Goal: Task Accomplishment & Management: Manage account settings

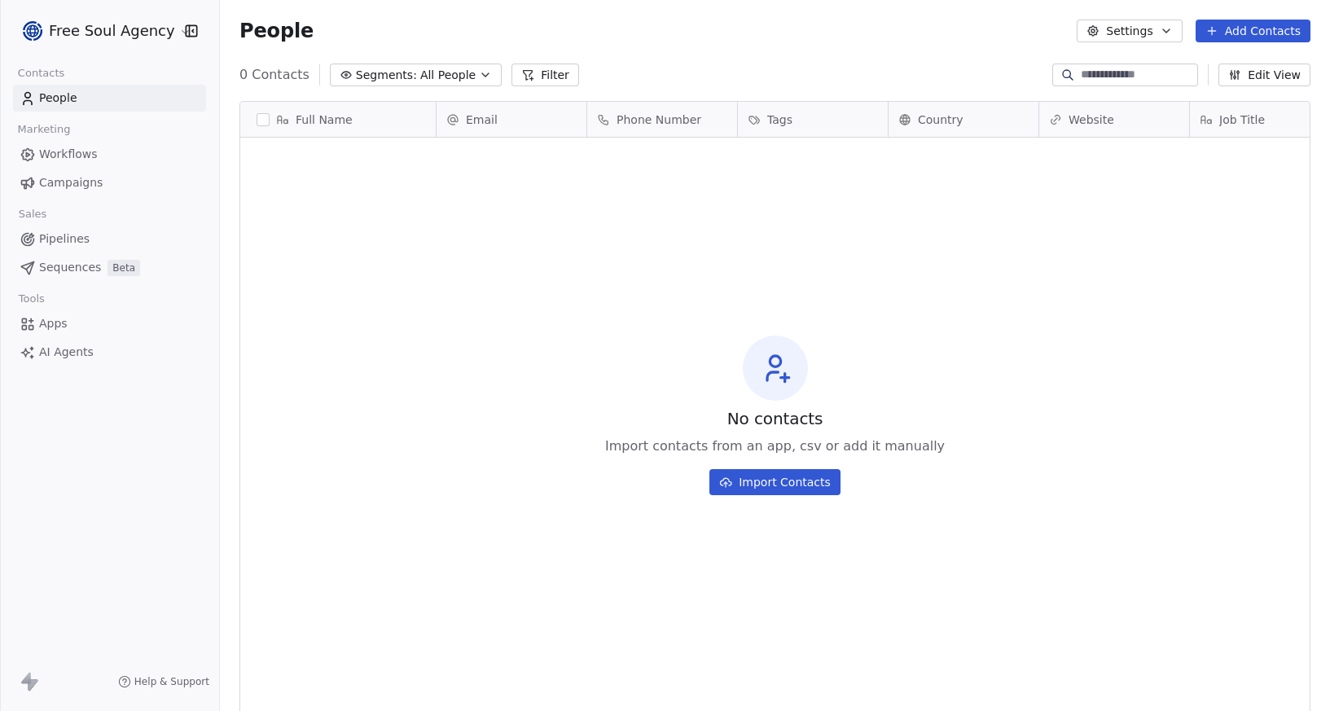
scroll to position [613, 1098]
click at [167, 30] on html "Free Soul Agency Contacts People Marketing Workflows Campaigns Sales Pipelines …" at bounding box center [665, 355] width 1330 height 711
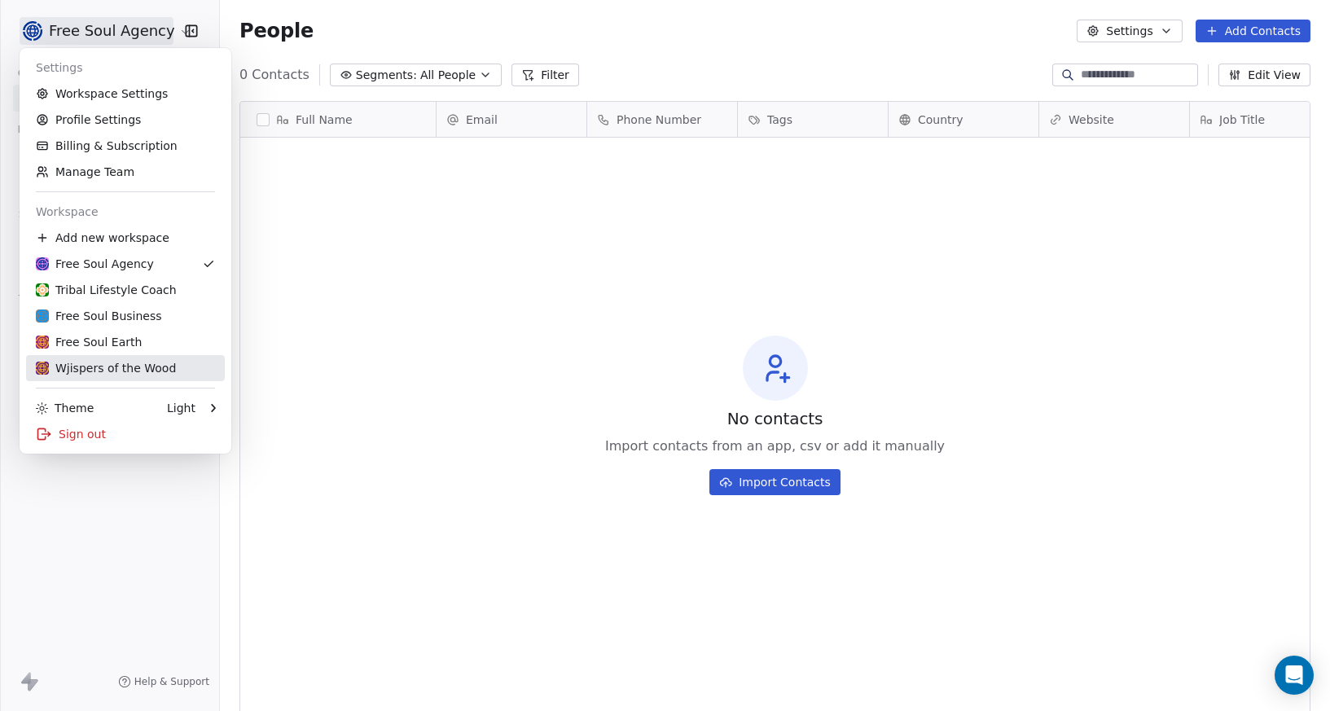
click at [115, 372] on div "Wjispers of the Wood" at bounding box center [106, 368] width 140 height 16
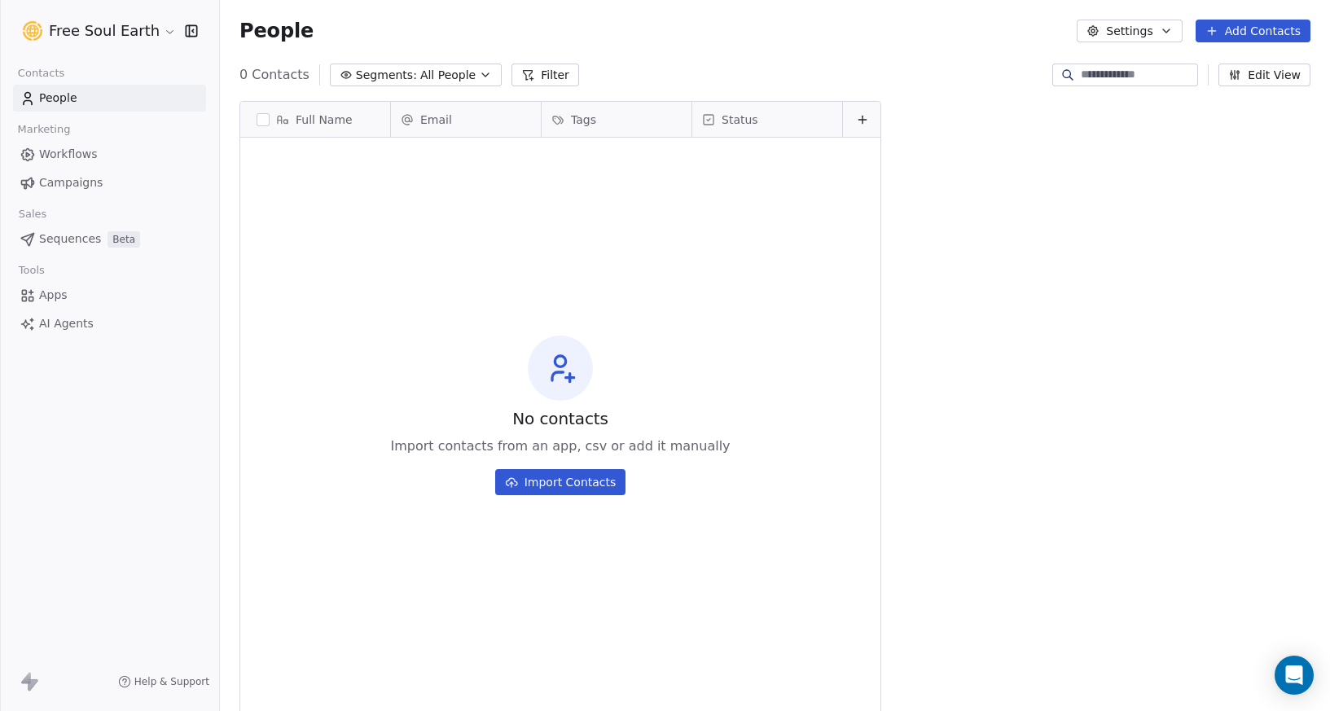
scroll to position [613, 1098]
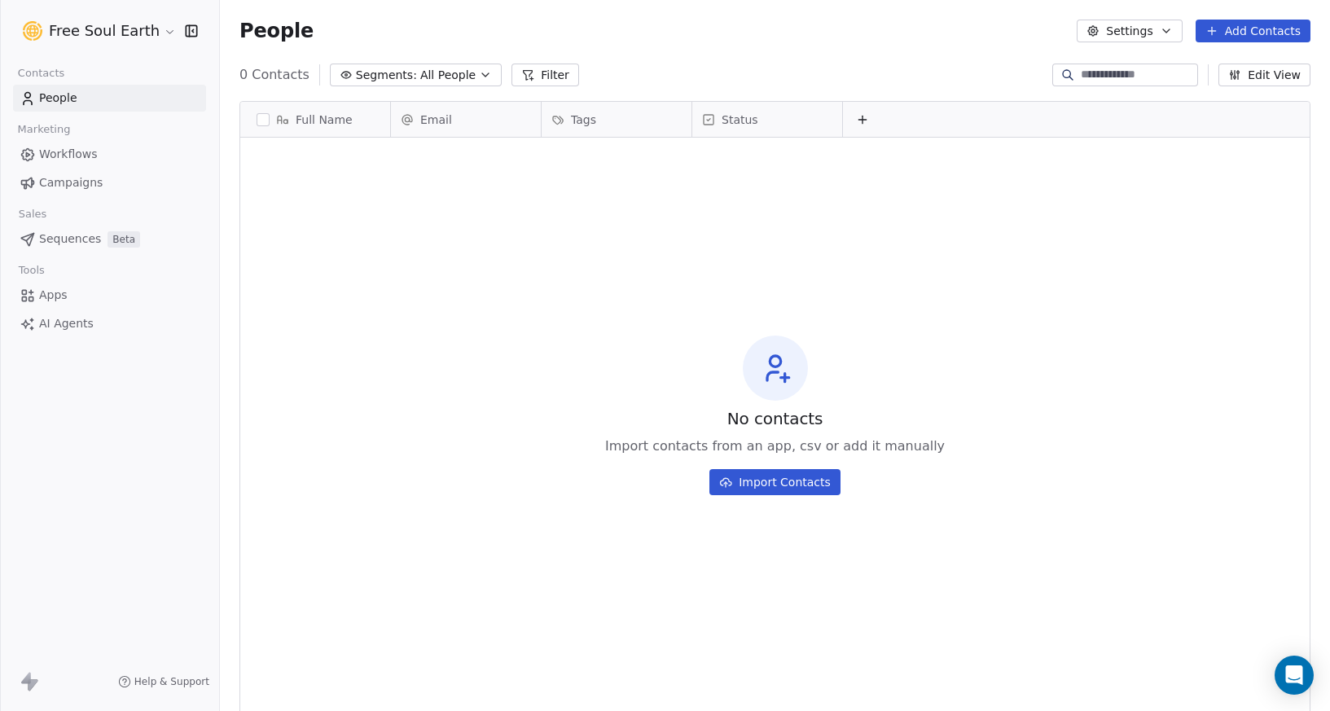
click at [53, 294] on span "Apps" at bounding box center [53, 295] width 29 height 17
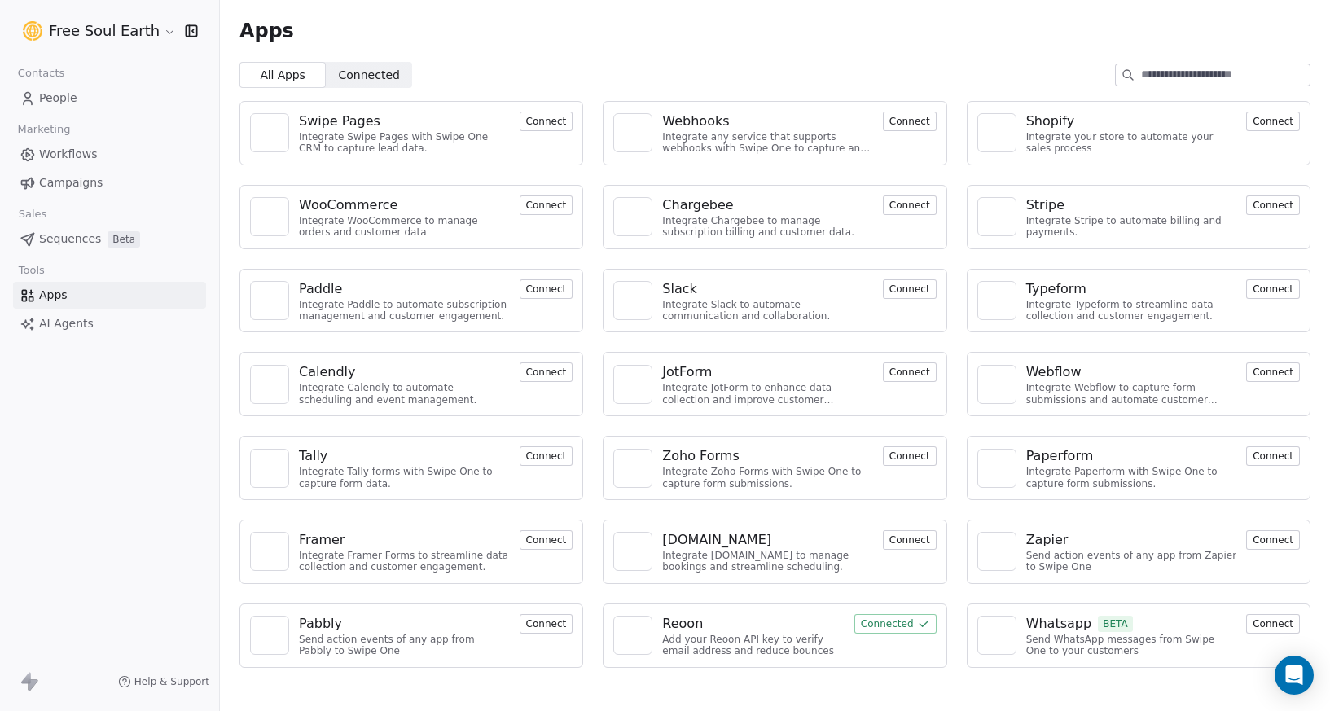
click at [1269, 457] on button "Connect" at bounding box center [1274, 456] width 54 height 20
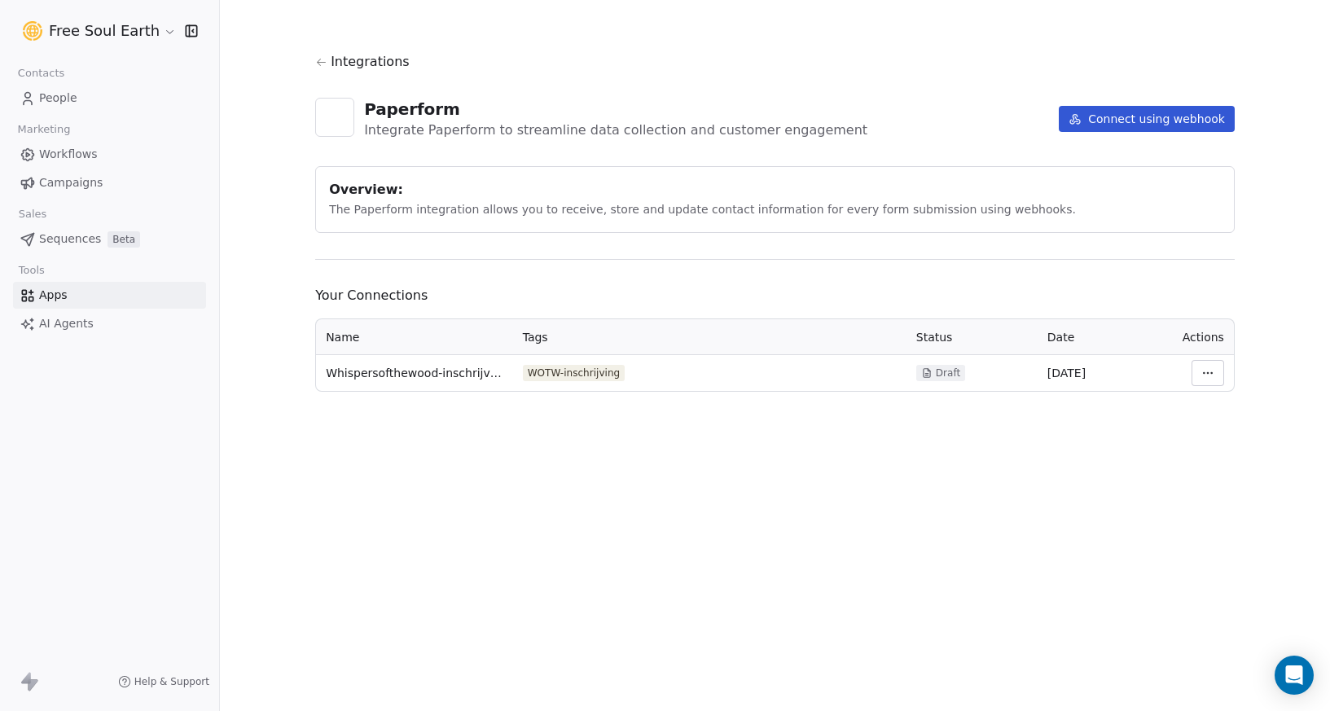
click at [1211, 369] on html "Free Soul Earth Contacts People Marketing Workflows Campaigns Sales Sequences B…" at bounding box center [665, 355] width 1330 height 711
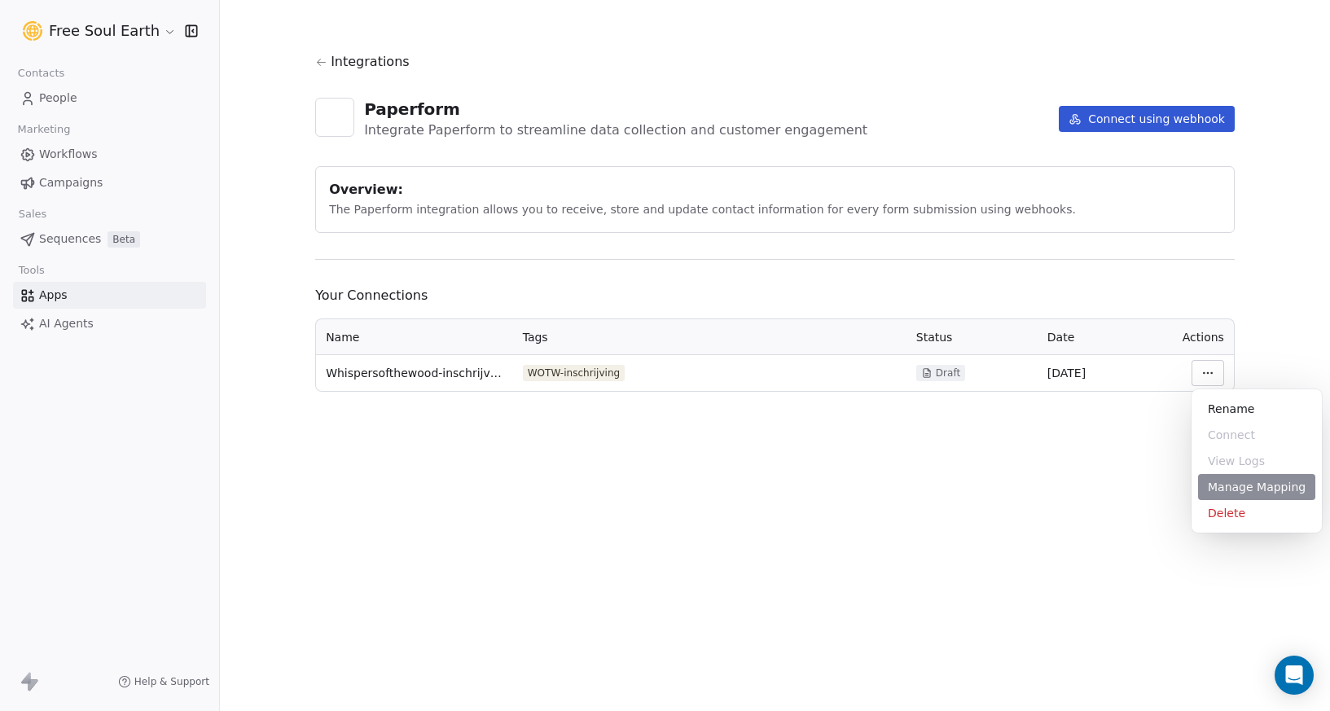
click at [1250, 490] on div "Manage Mapping" at bounding box center [1256, 487] width 117 height 26
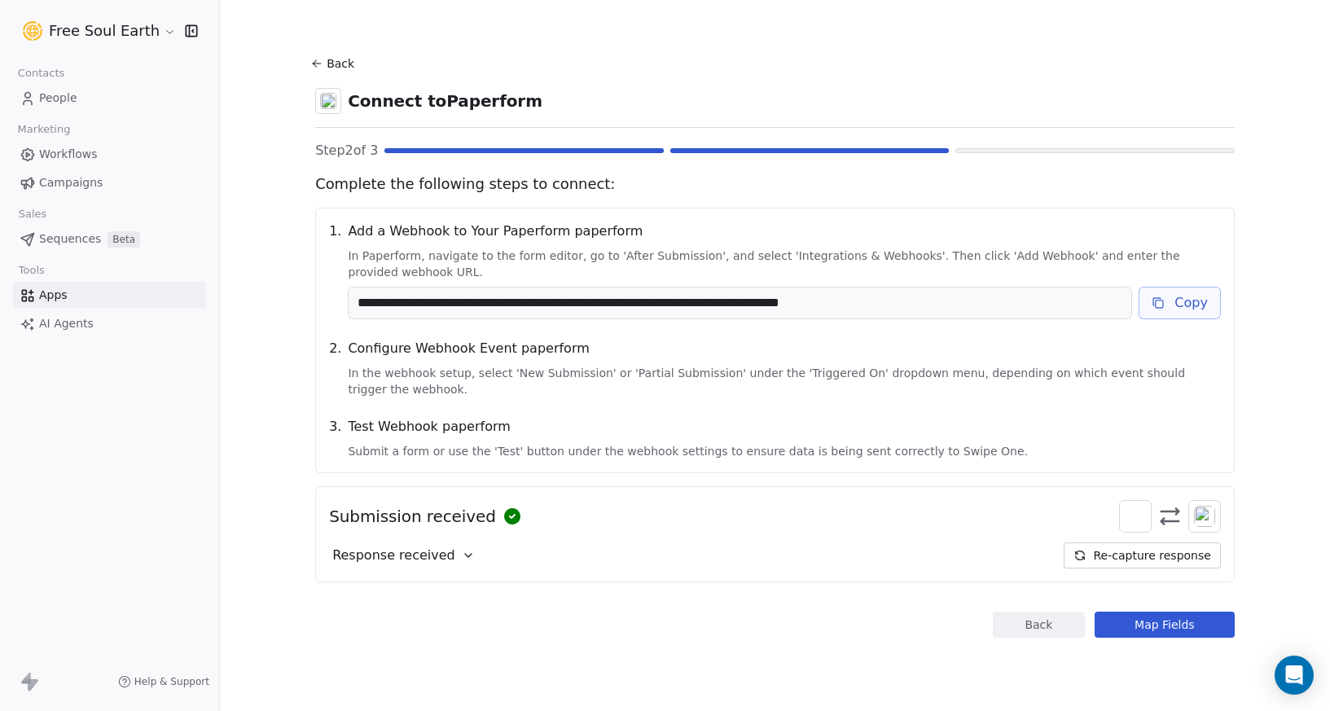
click at [1159, 619] on button "Map Fields" at bounding box center [1165, 625] width 140 height 26
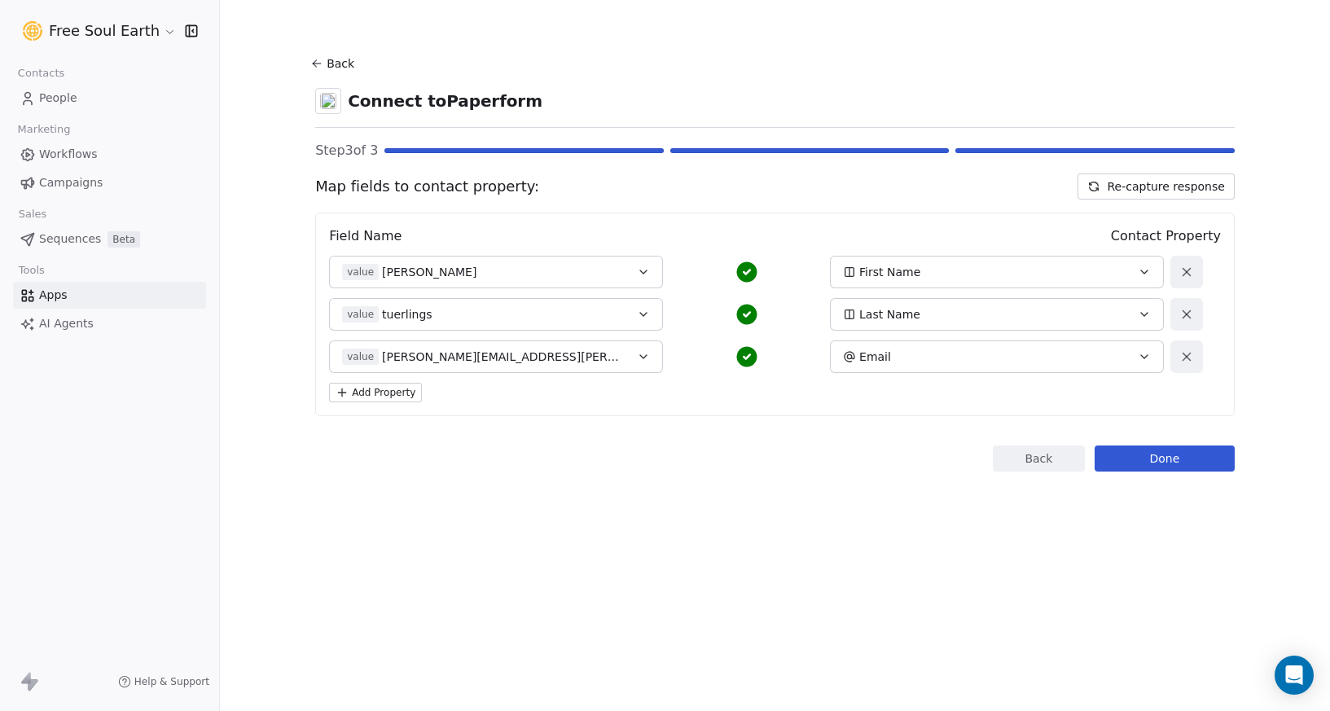
click at [1128, 456] on button "Done" at bounding box center [1165, 459] width 140 height 26
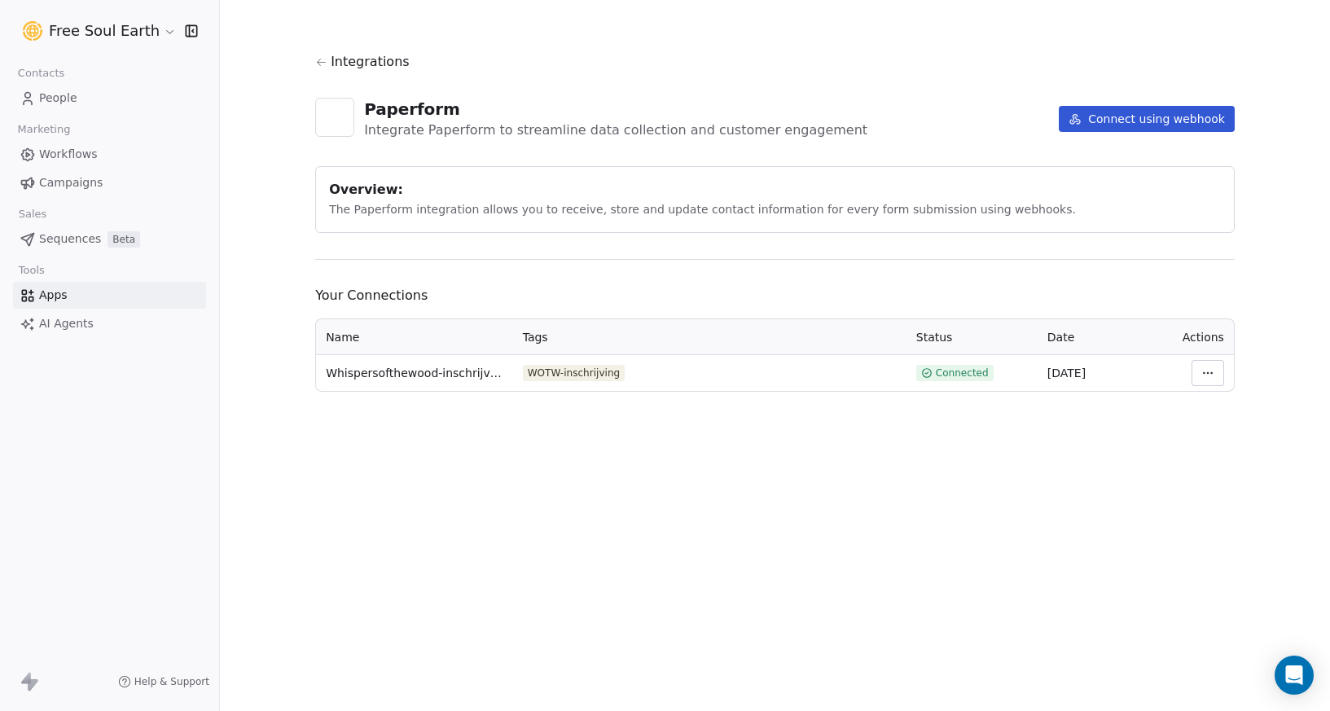
click at [53, 100] on span "People" at bounding box center [58, 98] width 38 height 17
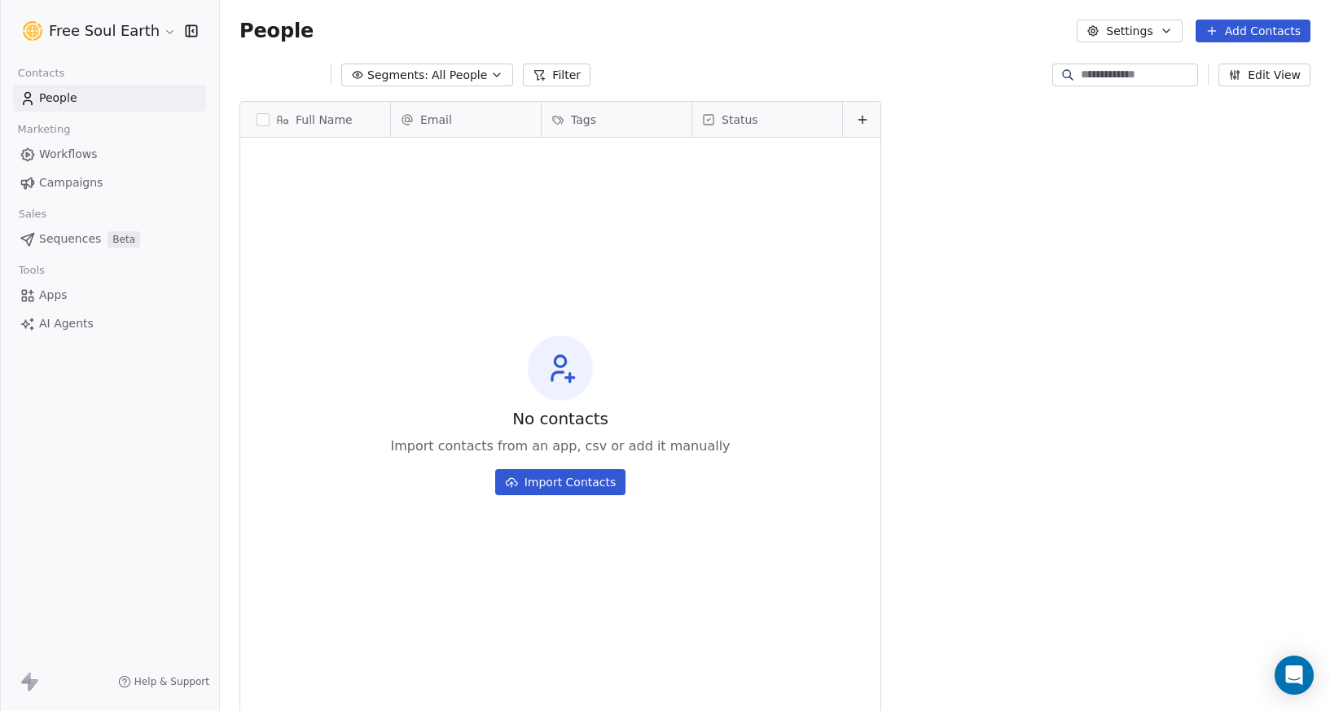
scroll to position [613, 1098]
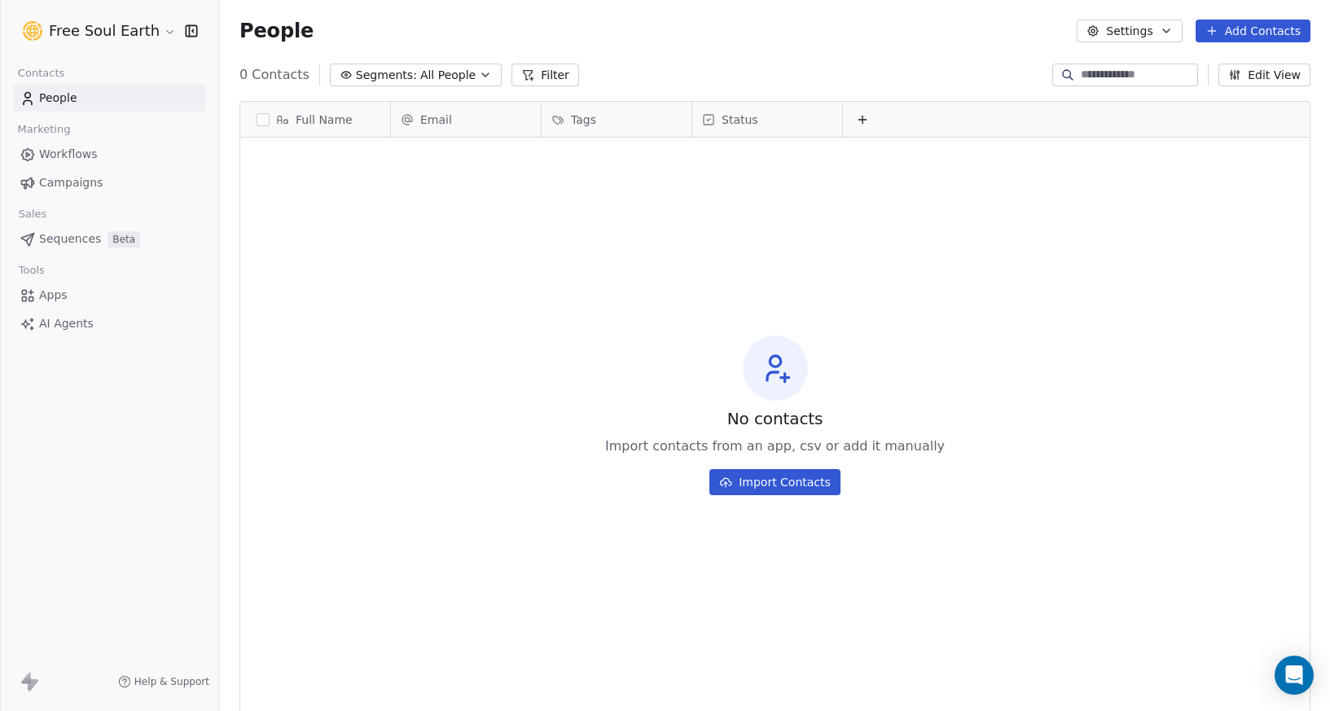
click at [65, 292] on span "Apps" at bounding box center [53, 295] width 29 height 17
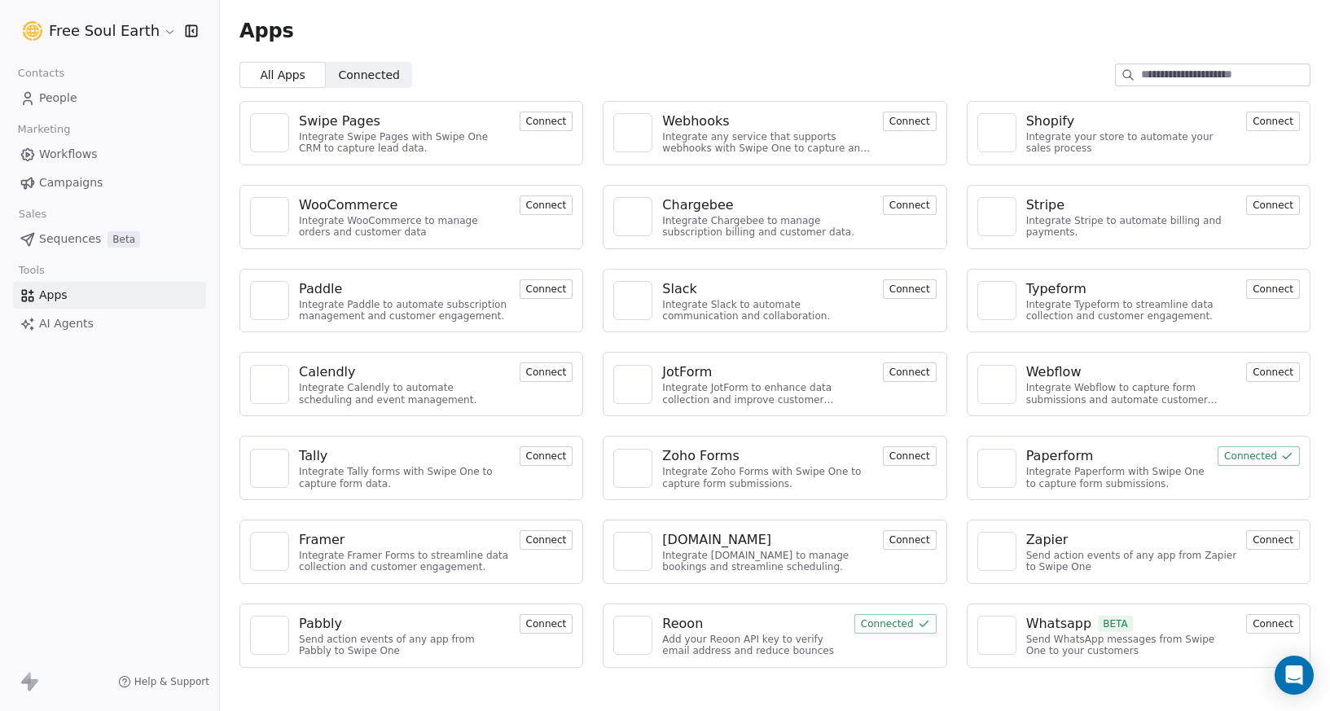
click at [92, 148] on span "Workflows" at bounding box center [68, 154] width 59 height 17
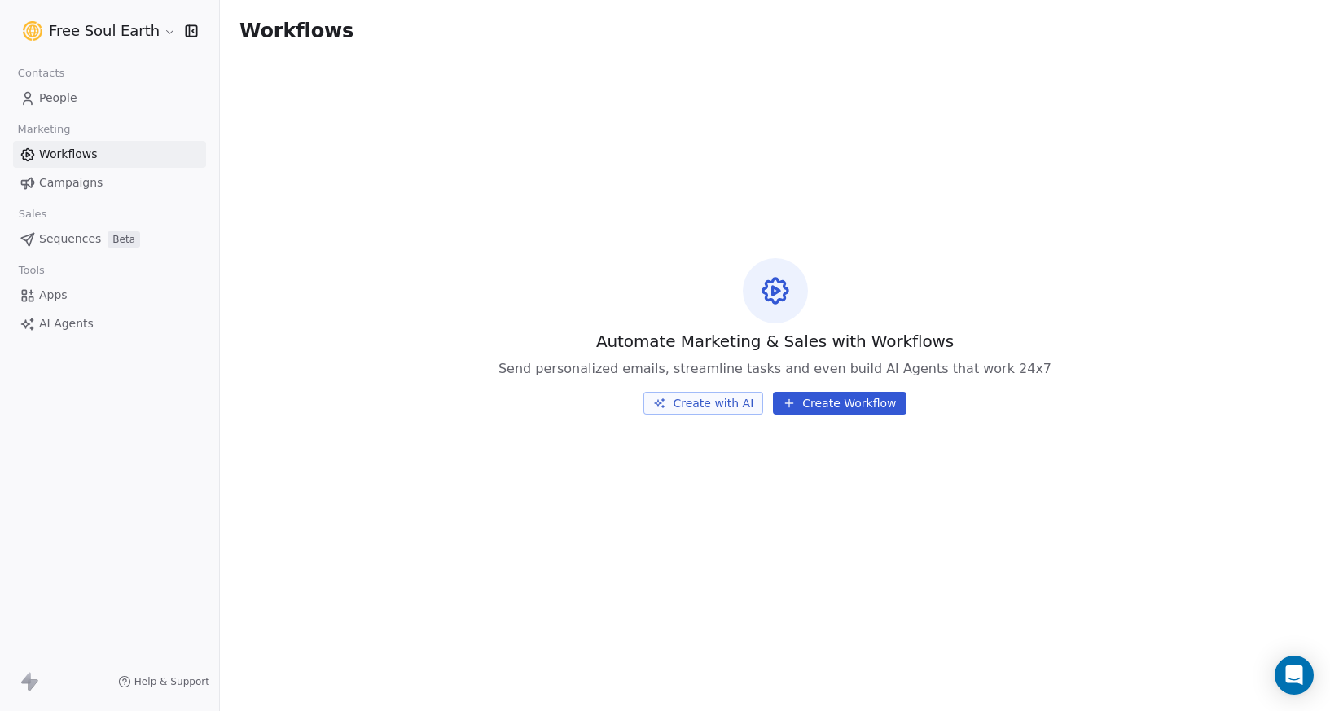
click at [68, 98] on span "People" at bounding box center [58, 98] width 38 height 17
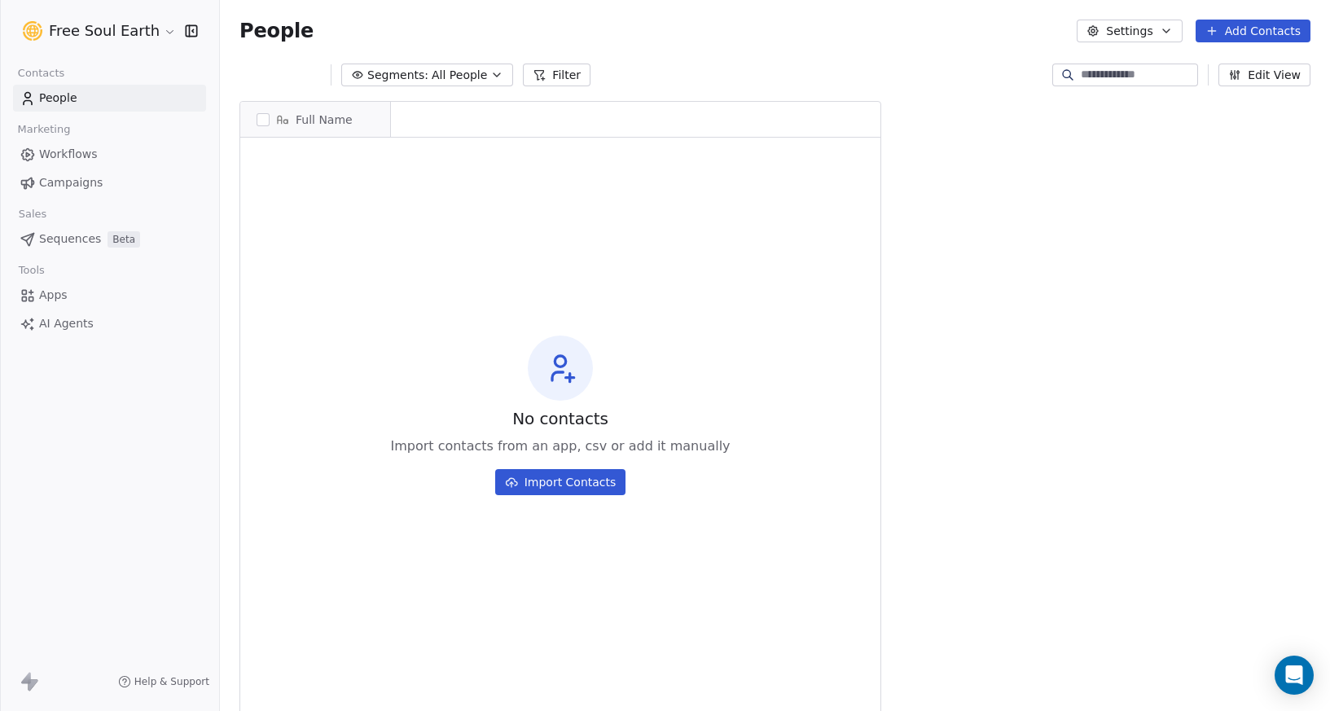
scroll to position [13, 13]
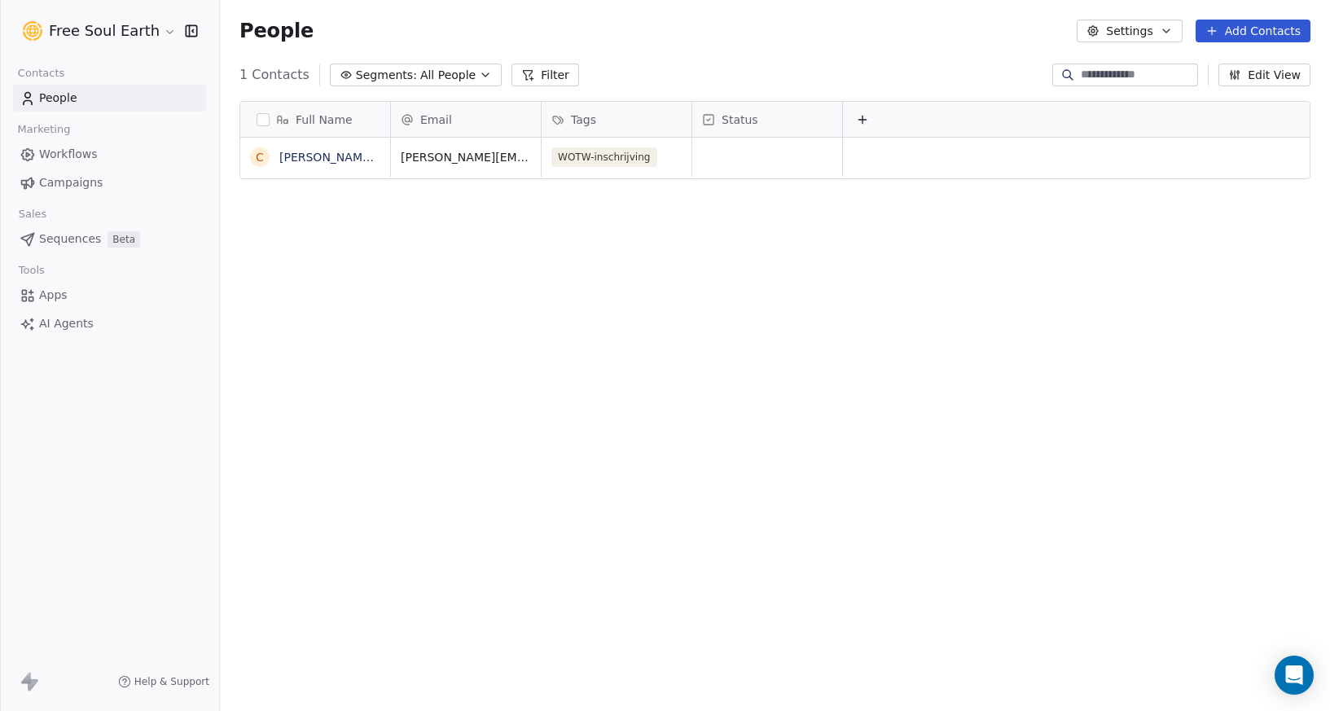
click at [64, 156] on span "Workflows" at bounding box center [68, 154] width 59 height 17
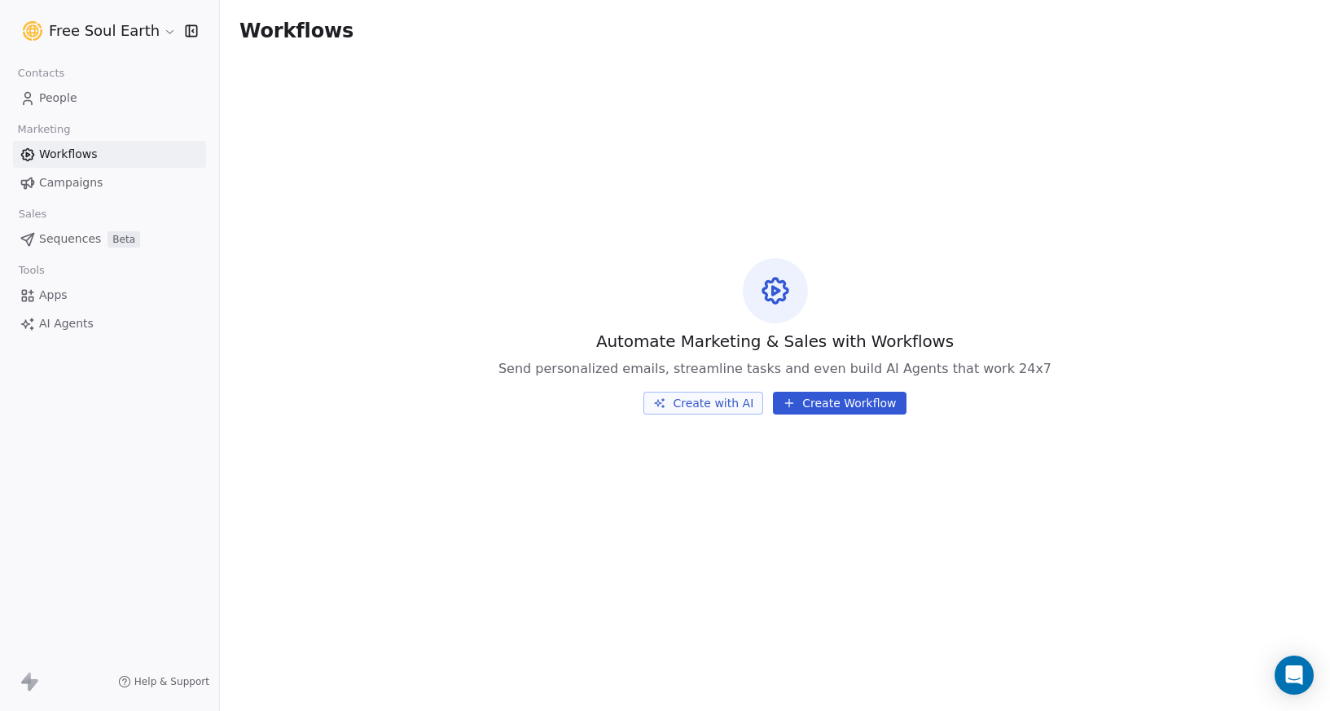
click at [152, 32] on html "Free Soul Earth Contacts People Marketing Workflows Campaigns Sales Sequences B…" at bounding box center [665, 355] width 1330 height 711
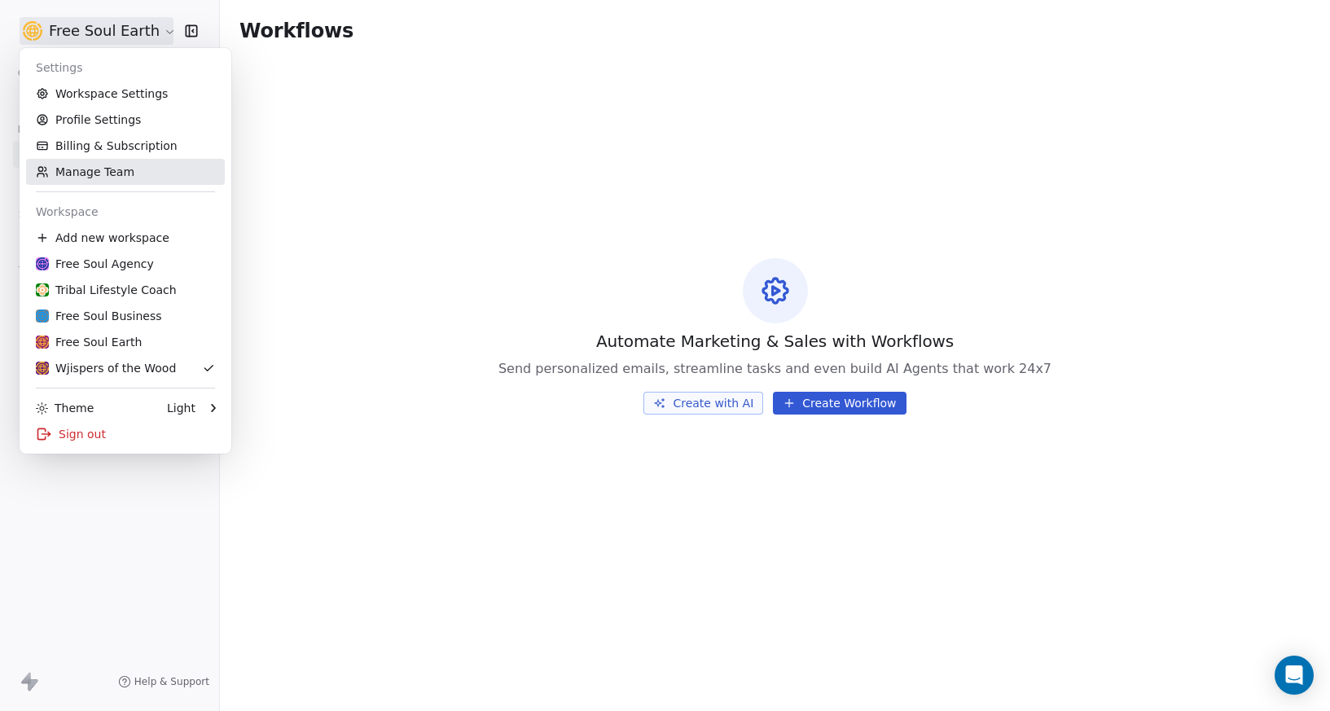
click at [104, 174] on link "Manage Team" at bounding box center [125, 172] width 199 height 26
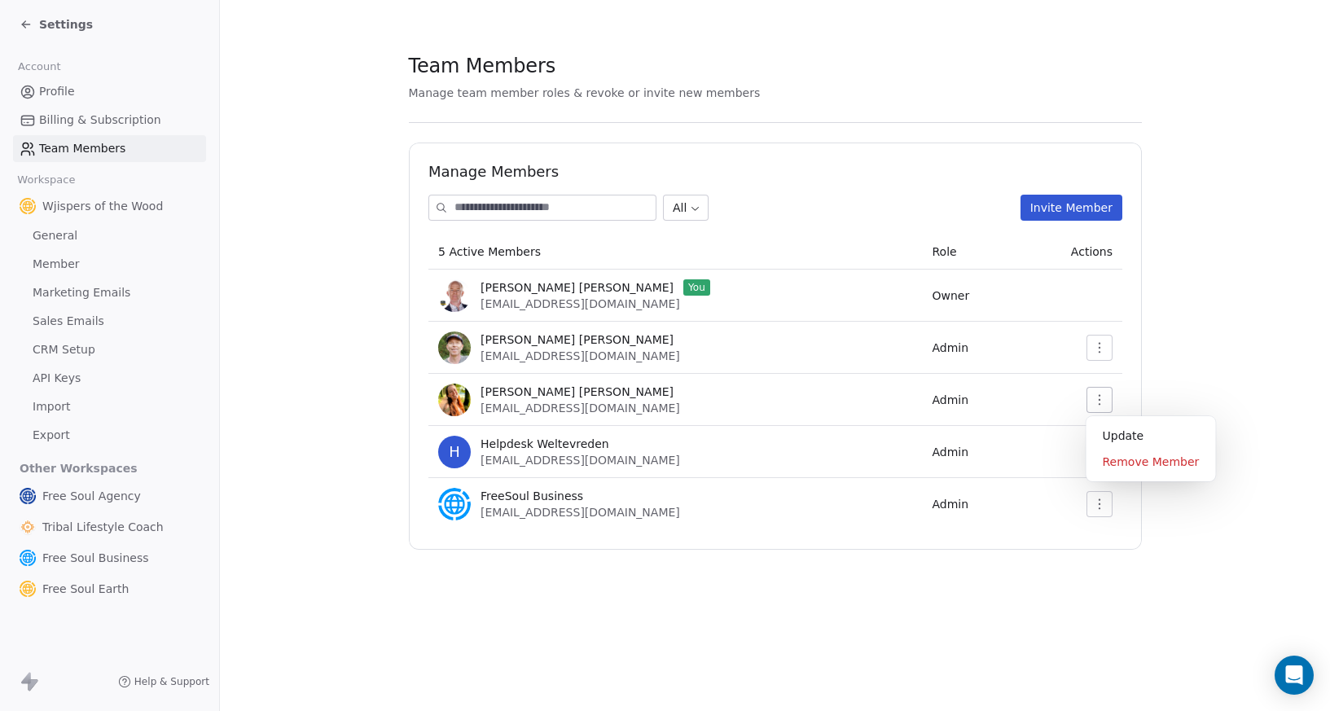
click at [1101, 396] on icon "button" at bounding box center [1099, 400] width 13 height 13
click at [1120, 470] on div "Remove Member" at bounding box center [1151, 462] width 117 height 26
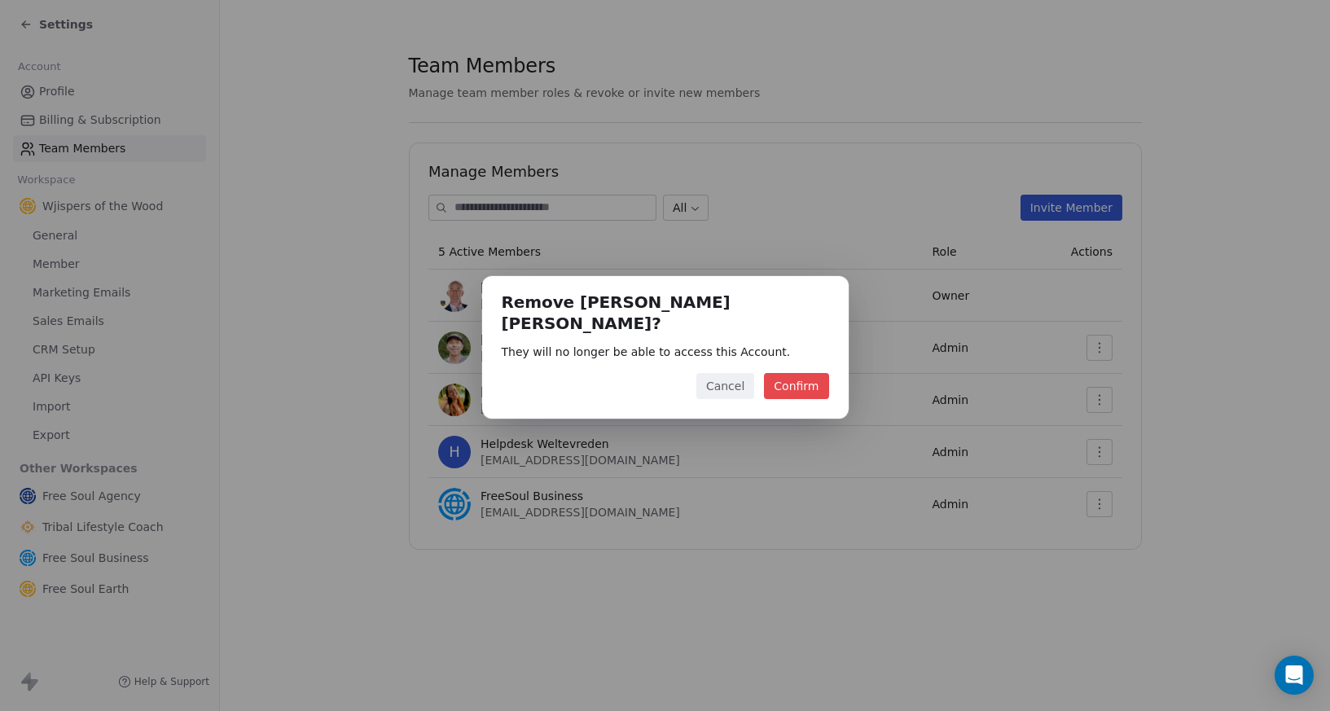
click at [815, 381] on button "Confirm" at bounding box center [796, 386] width 64 height 26
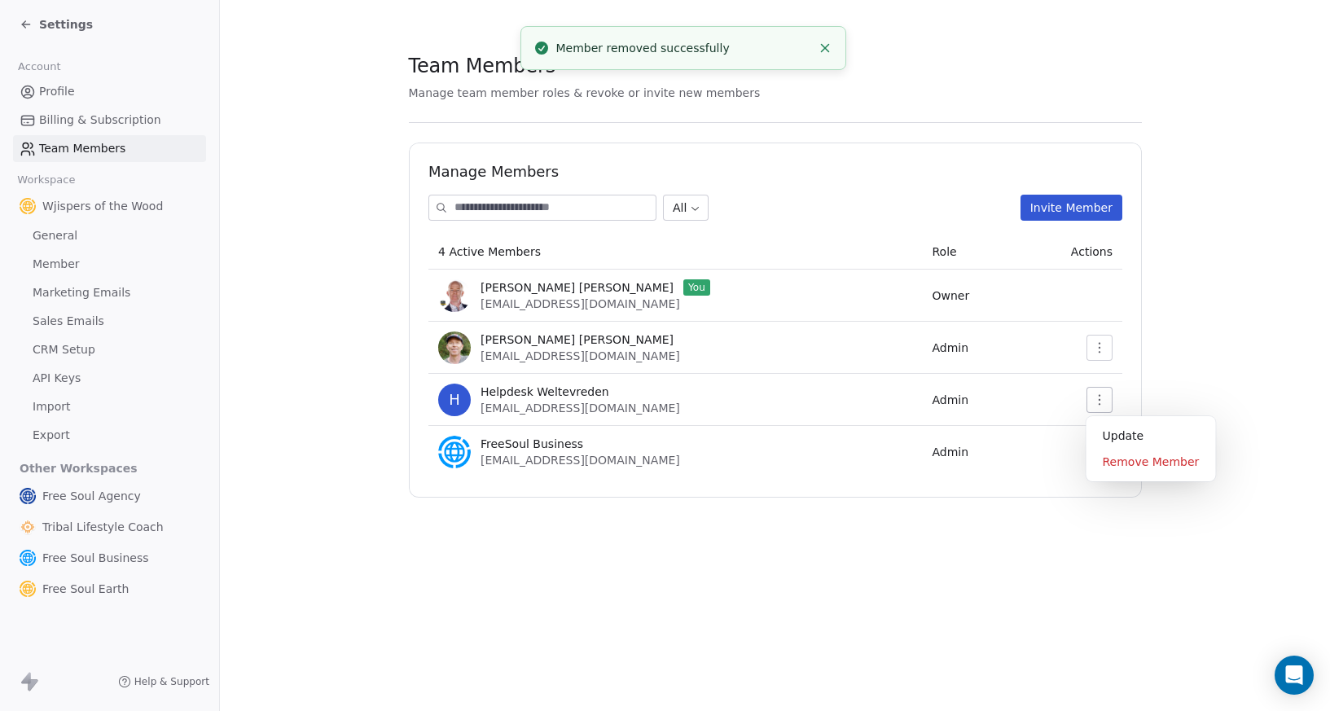
click at [1095, 401] on icon "button" at bounding box center [1099, 400] width 13 height 13
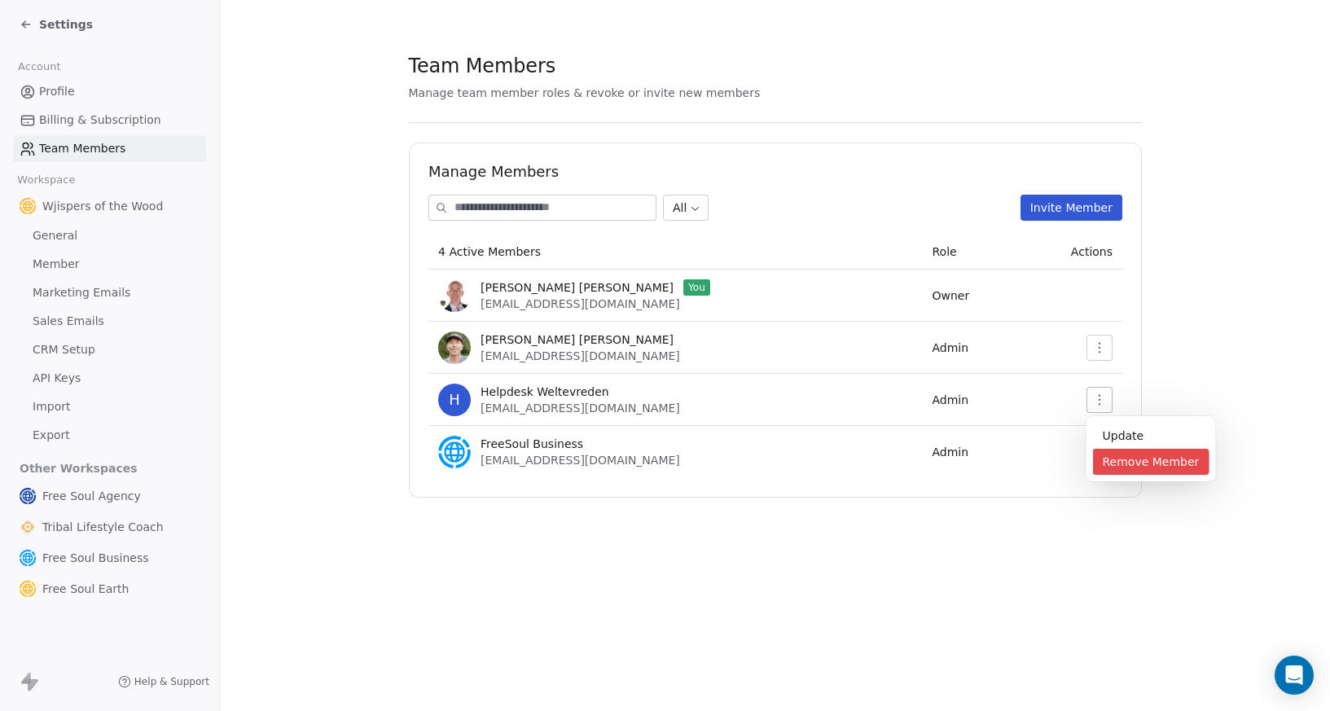
click at [1115, 458] on div "Remove Member" at bounding box center [1151, 462] width 117 height 26
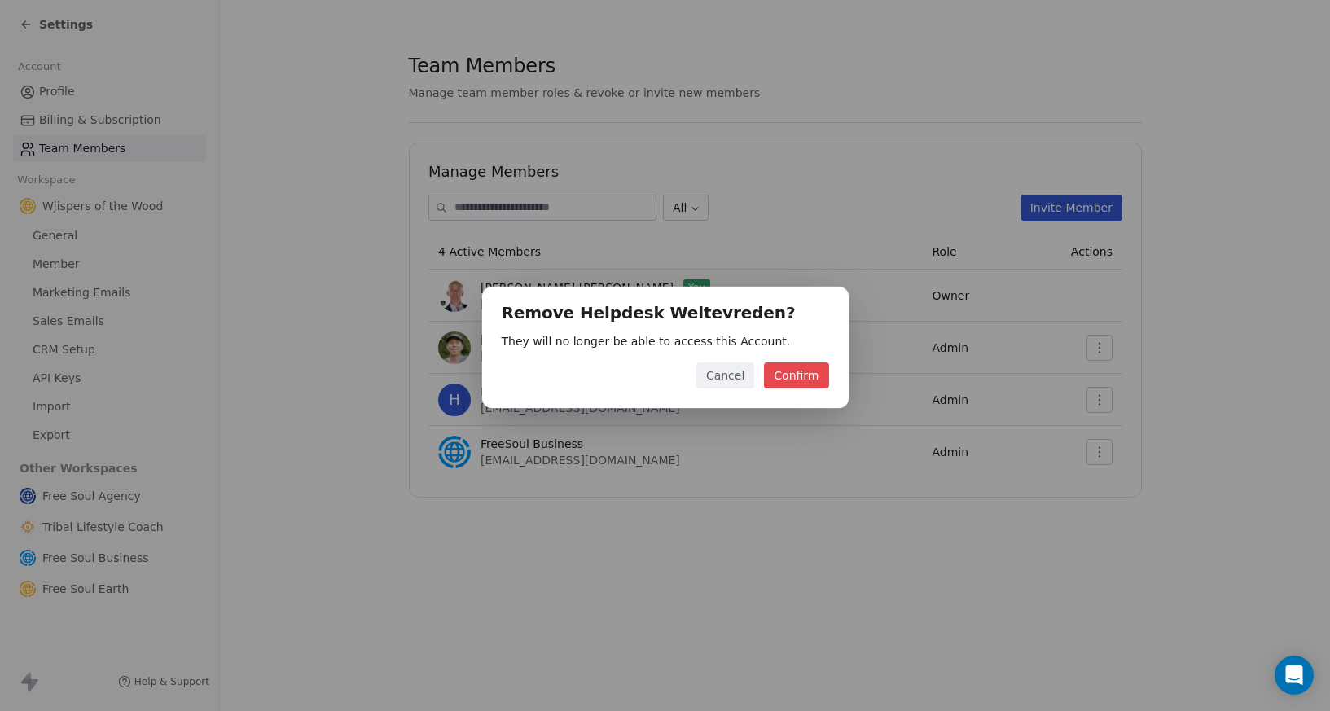
click at [806, 376] on button "Confirm" at bounding box center [796, 376] width 64 height 26
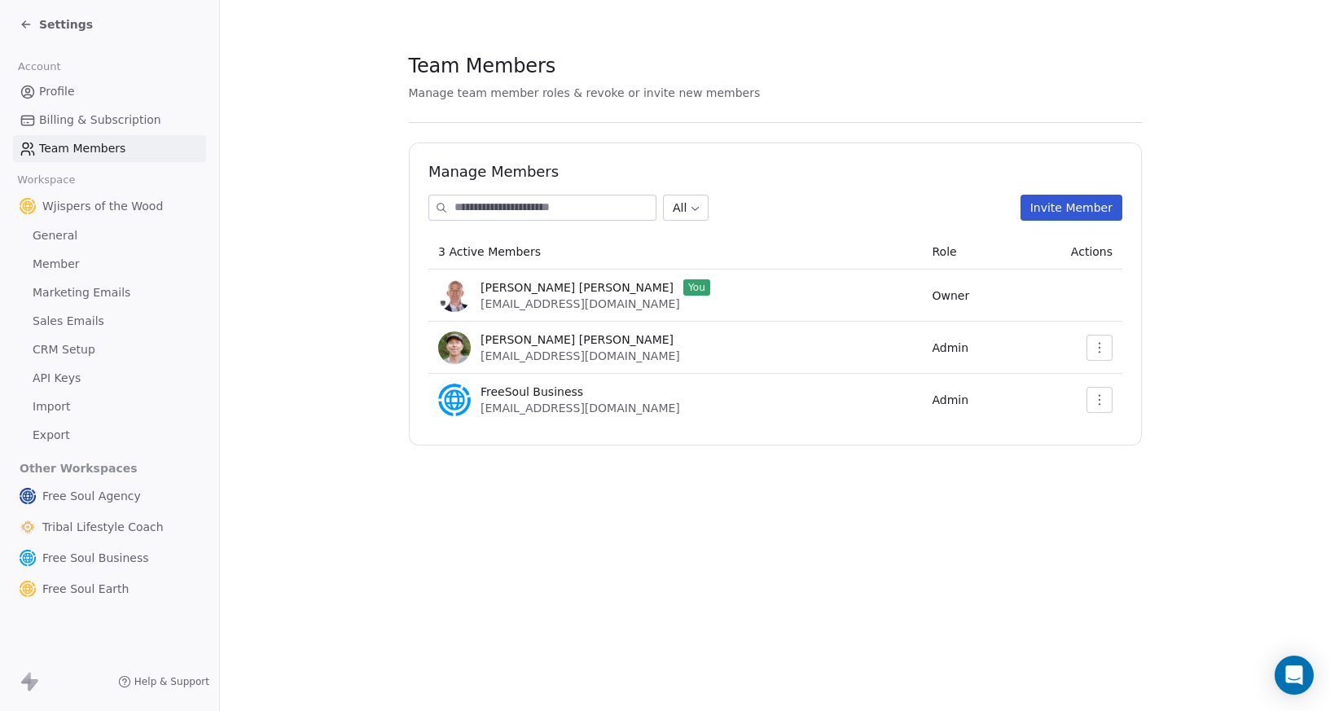
click at [1092, 209] on button "Invite Member" at bounding box center [1071, 208] width 102 height 26
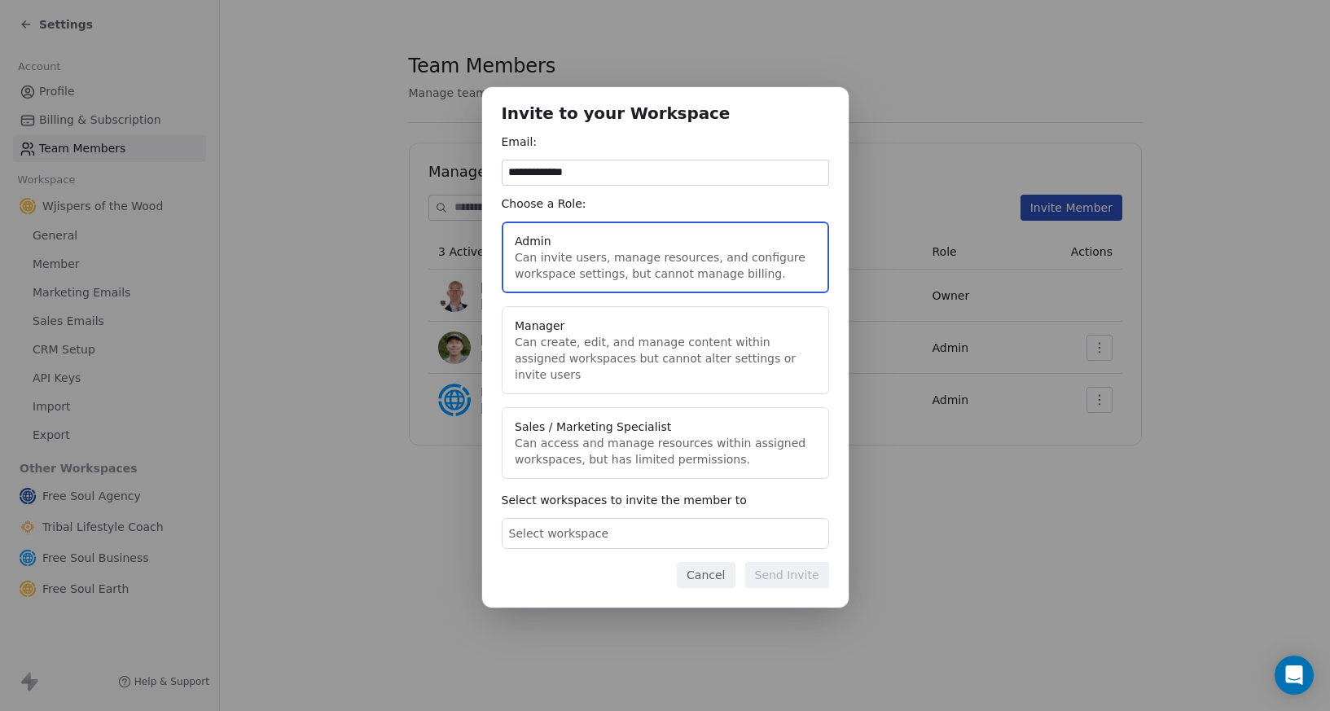
type input "**********"
click at [543, 341] on button "Manager Can create, edit, and manage content within assigned workspaces but can…" at bounding box center [666, 350] width 328 height 88
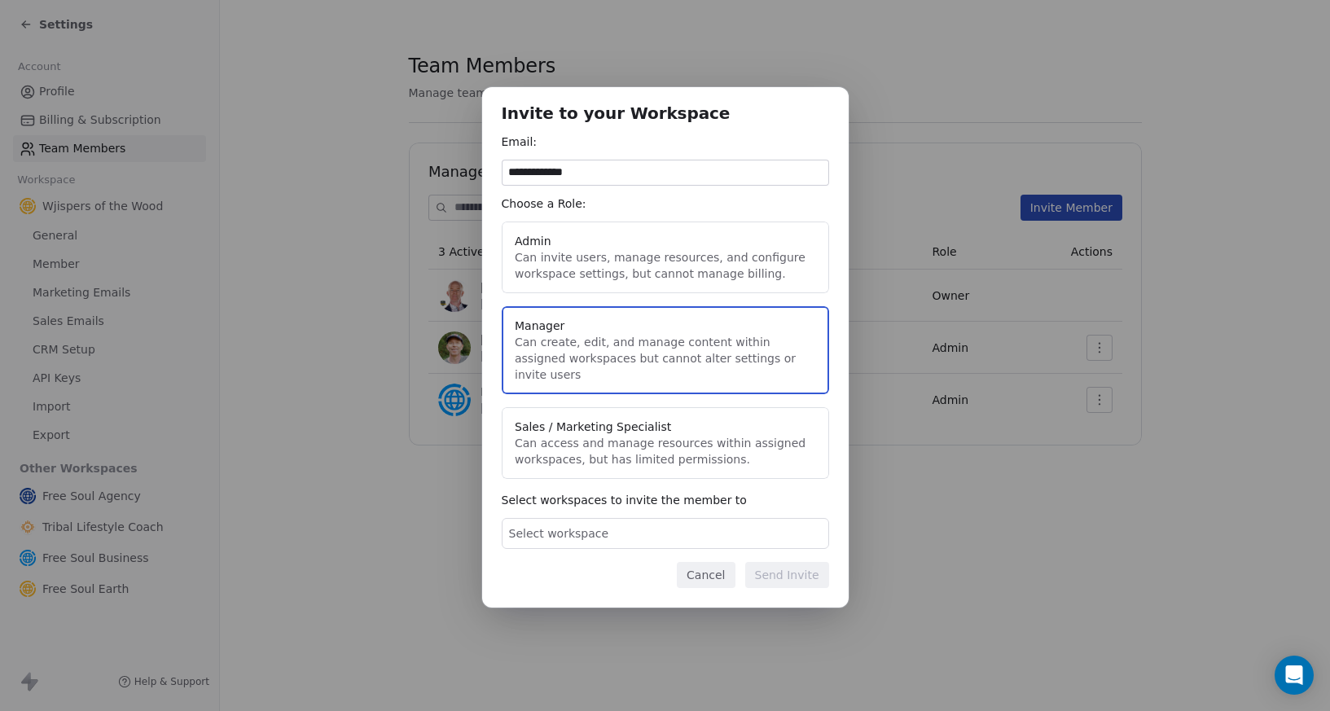
click at [600, 526] on span "Select workspace" at bounding box center [559, 534] width 100 height 16
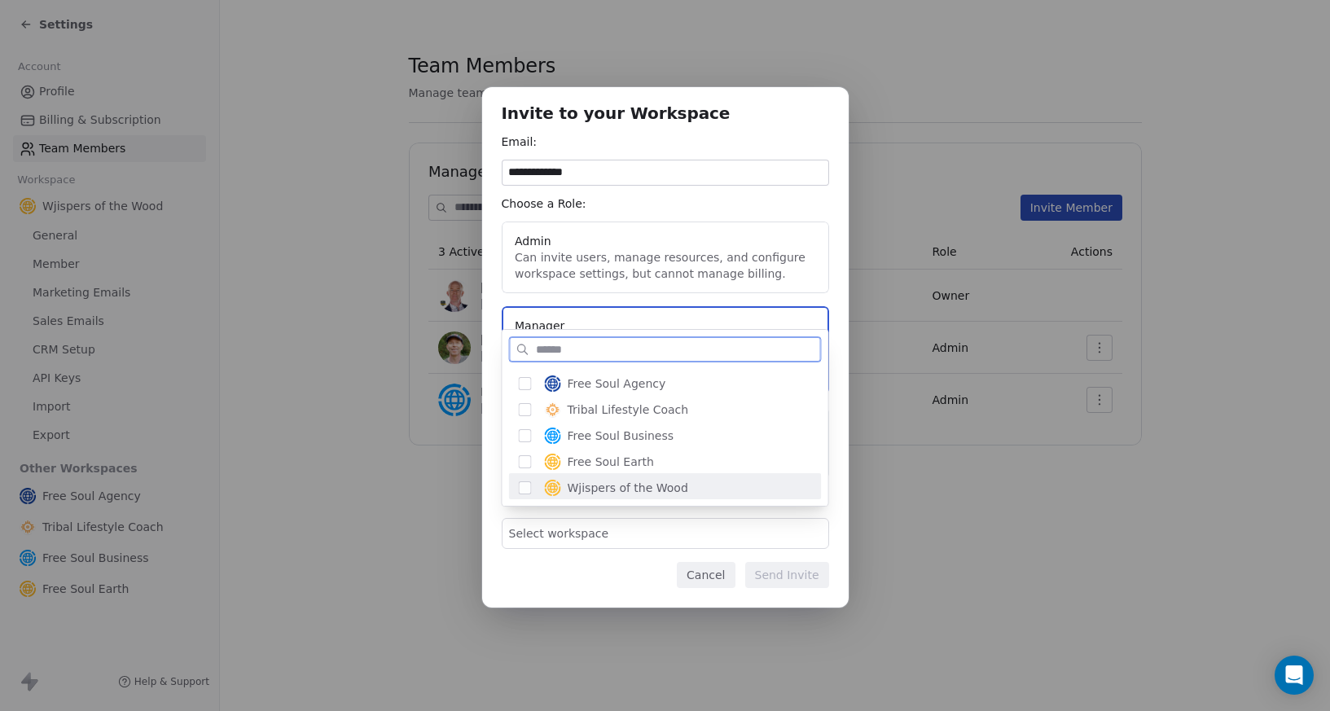
click at [597, 492] on span "Wjispers of the Wood" at bounding box center [628, 488] width 121 height 16
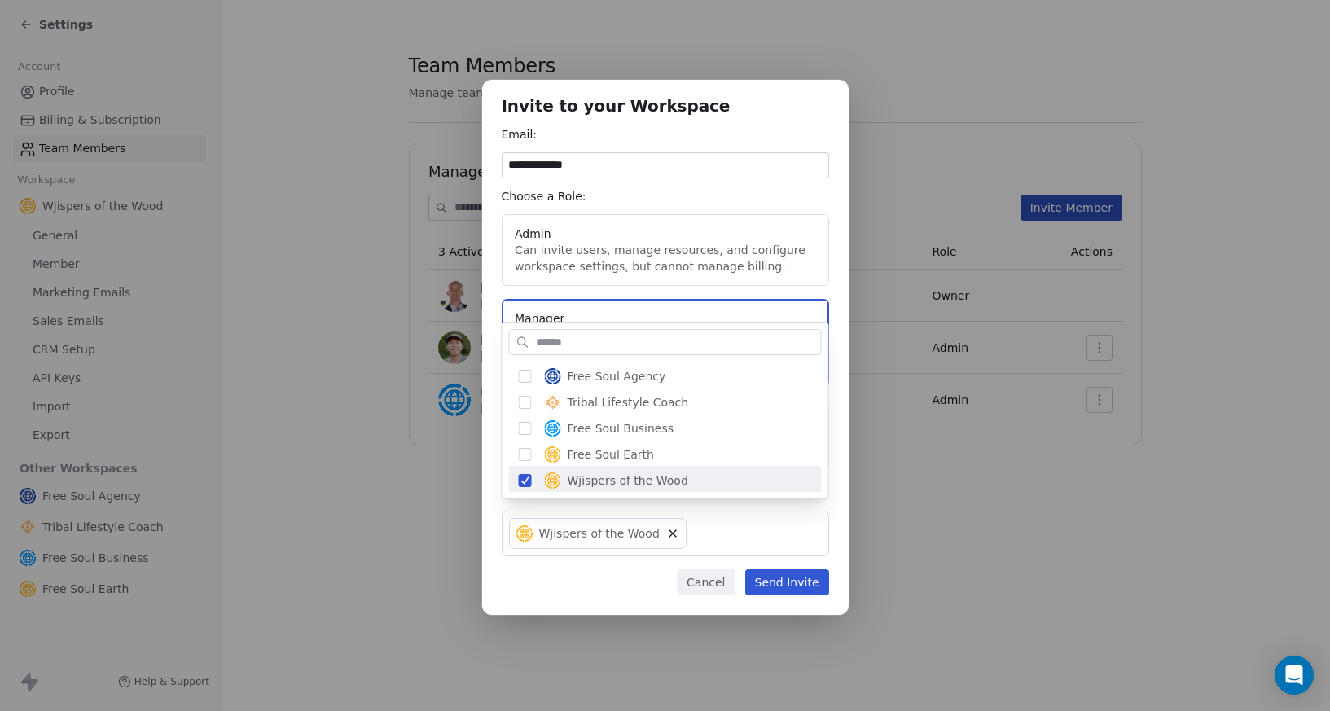
click at [656, 573] on div "**********" at bounding box center [665, 356] width 1330 height 605
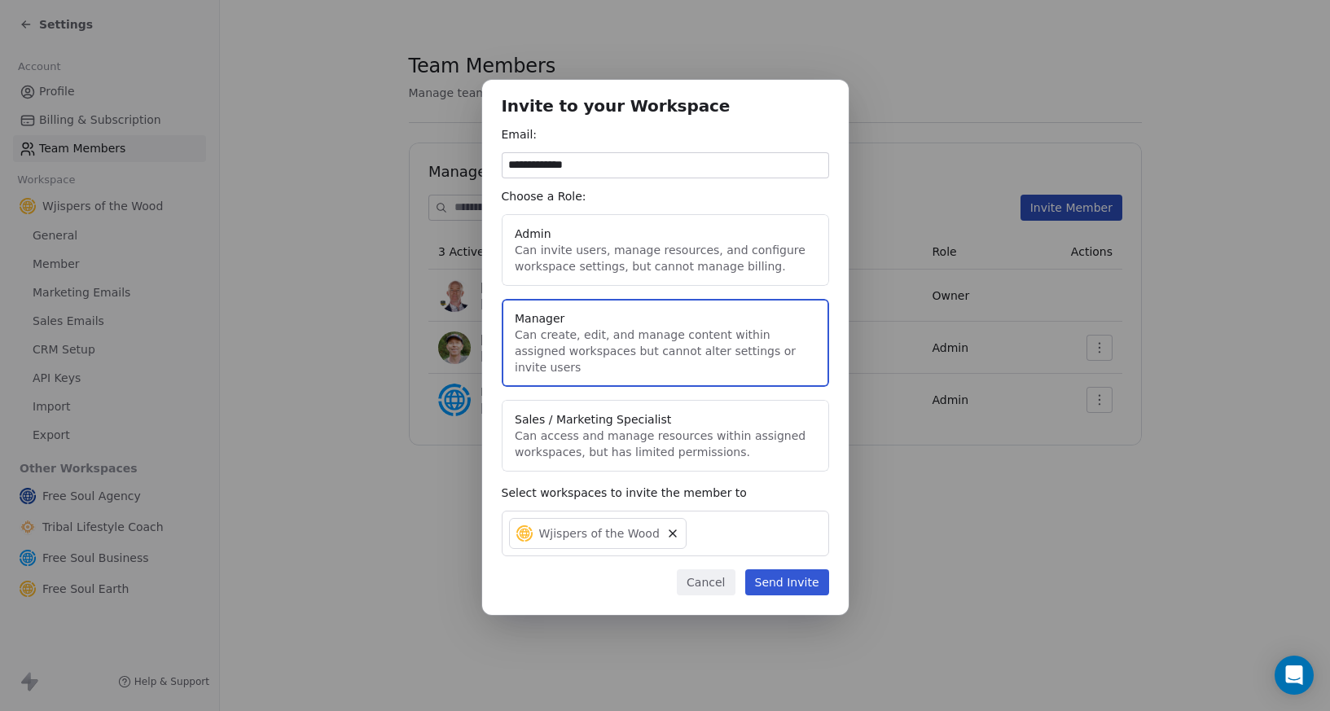
click at [769, 573] on button "Send Invite" at bounding box center [787, 582] width 84 height 26
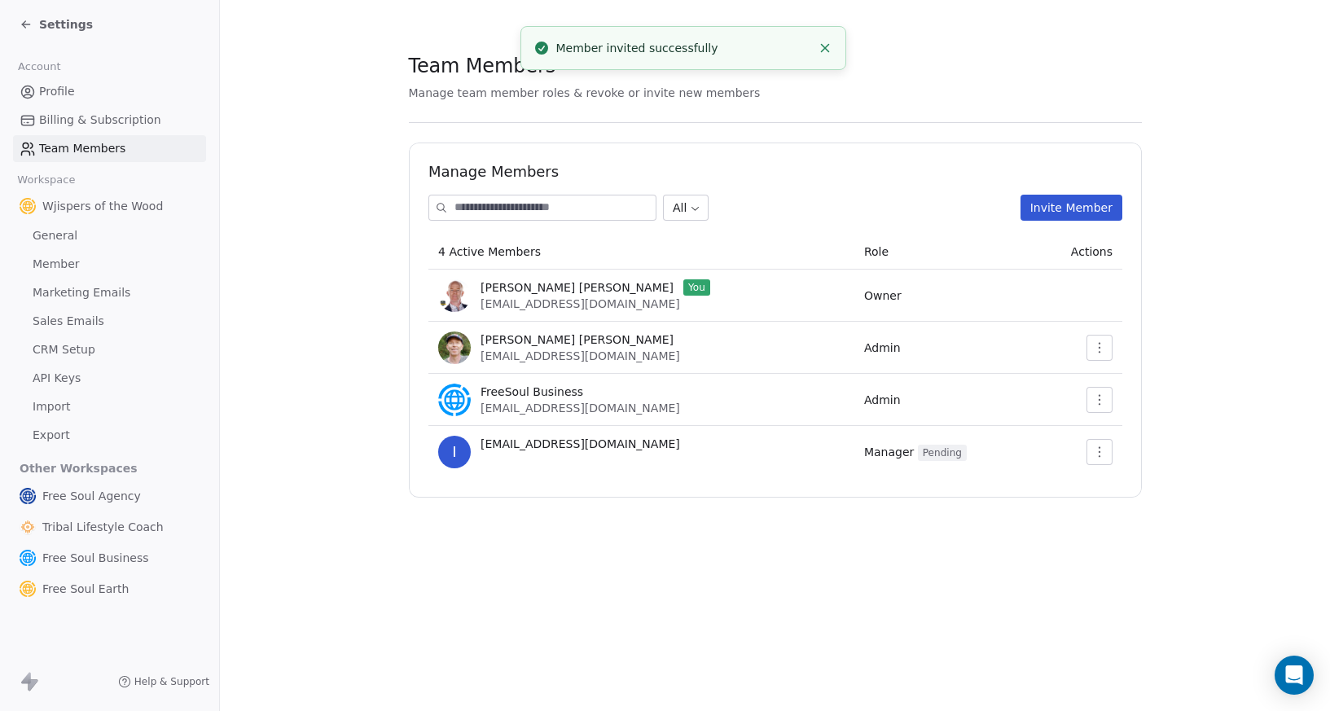
click at [65, 244] on link "General" at bounding box center [109, 235] width 193 height 27
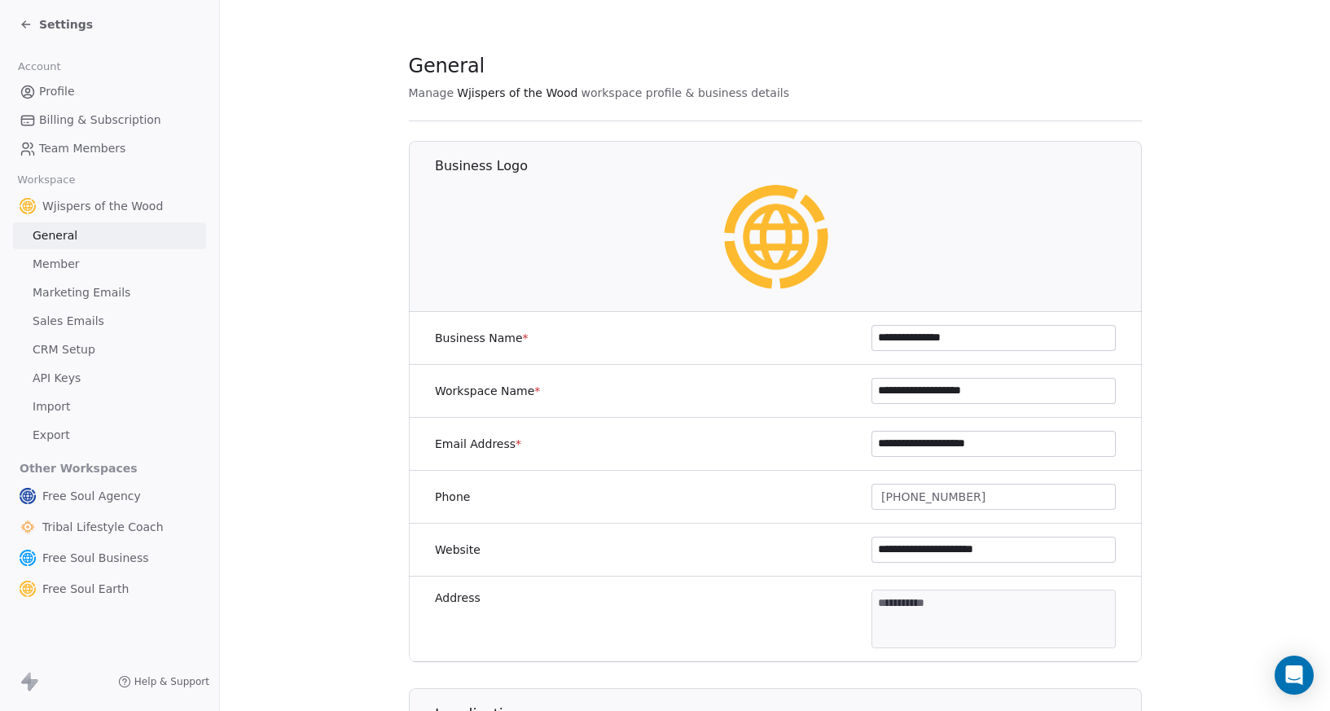
click at [883, 396] on input "**********" at bounding box center [994, 391] width 243 height 24
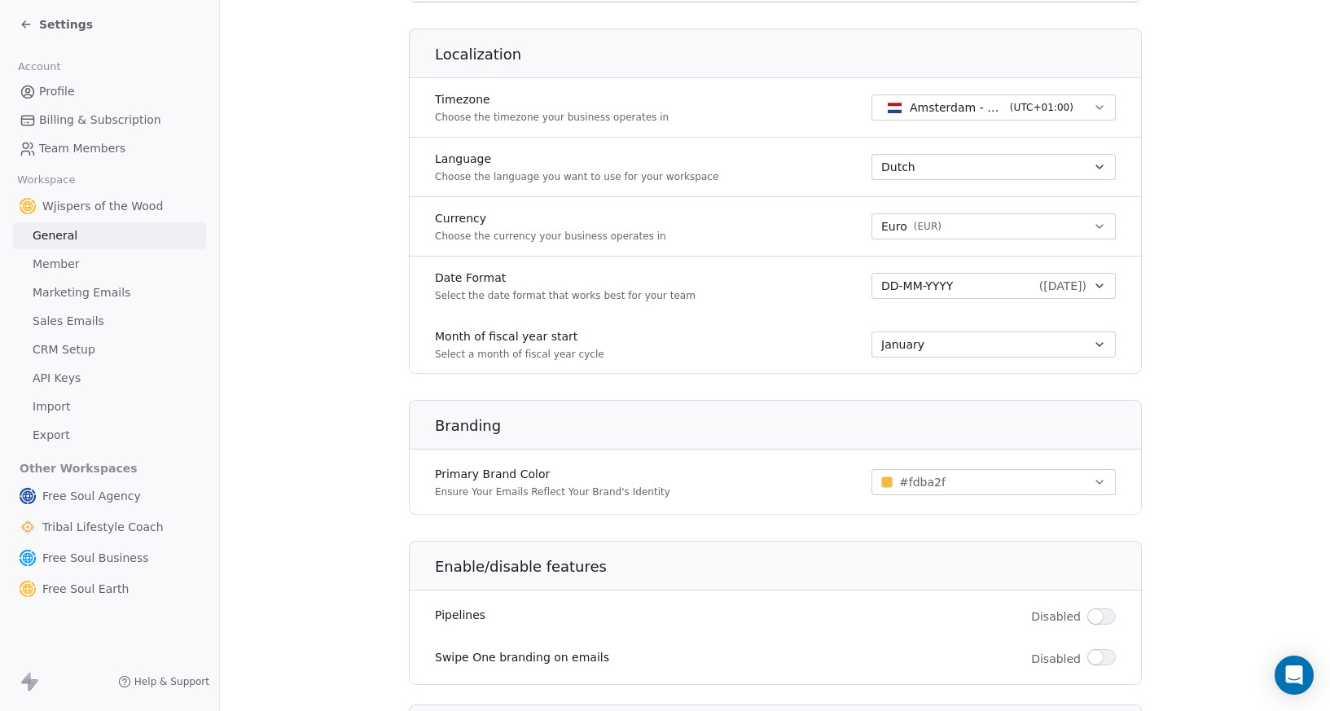
scroll to position [622, 0]
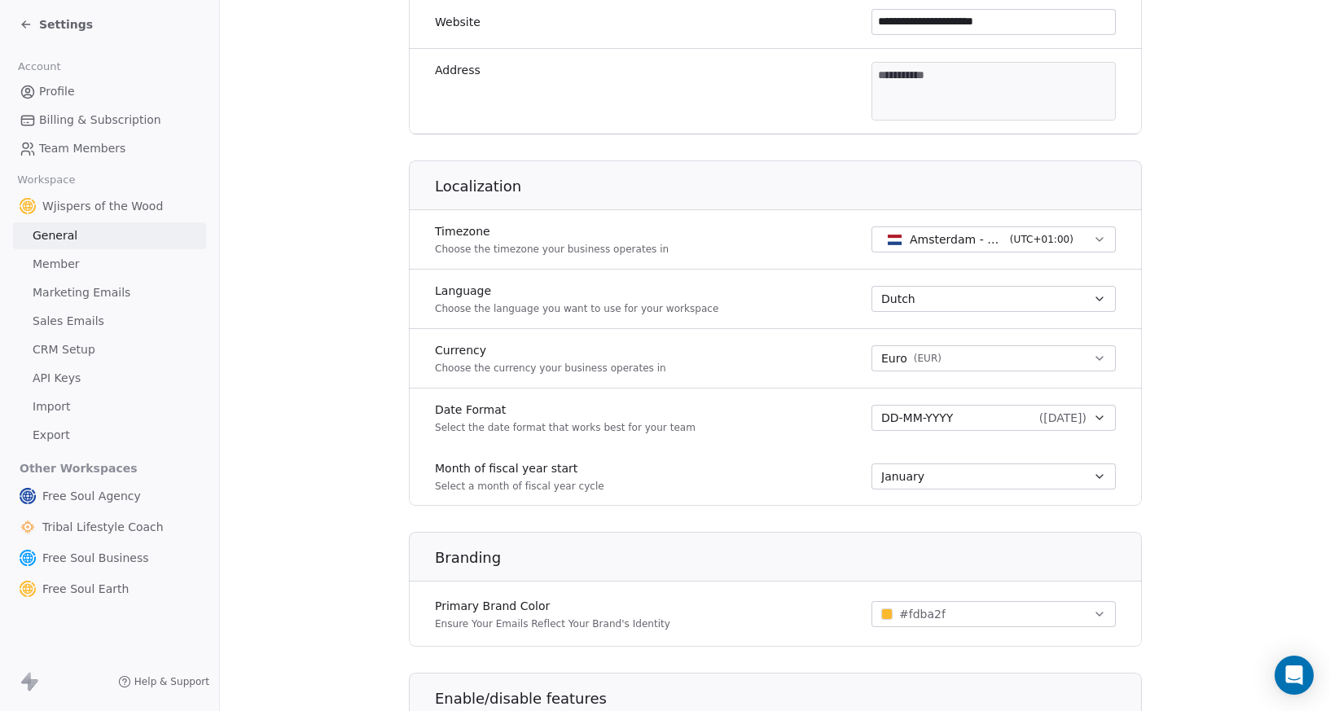
type input "**********"
click at [1163, 456] on section "**********" at bounding box center [775, 234] width 1110 height 1525
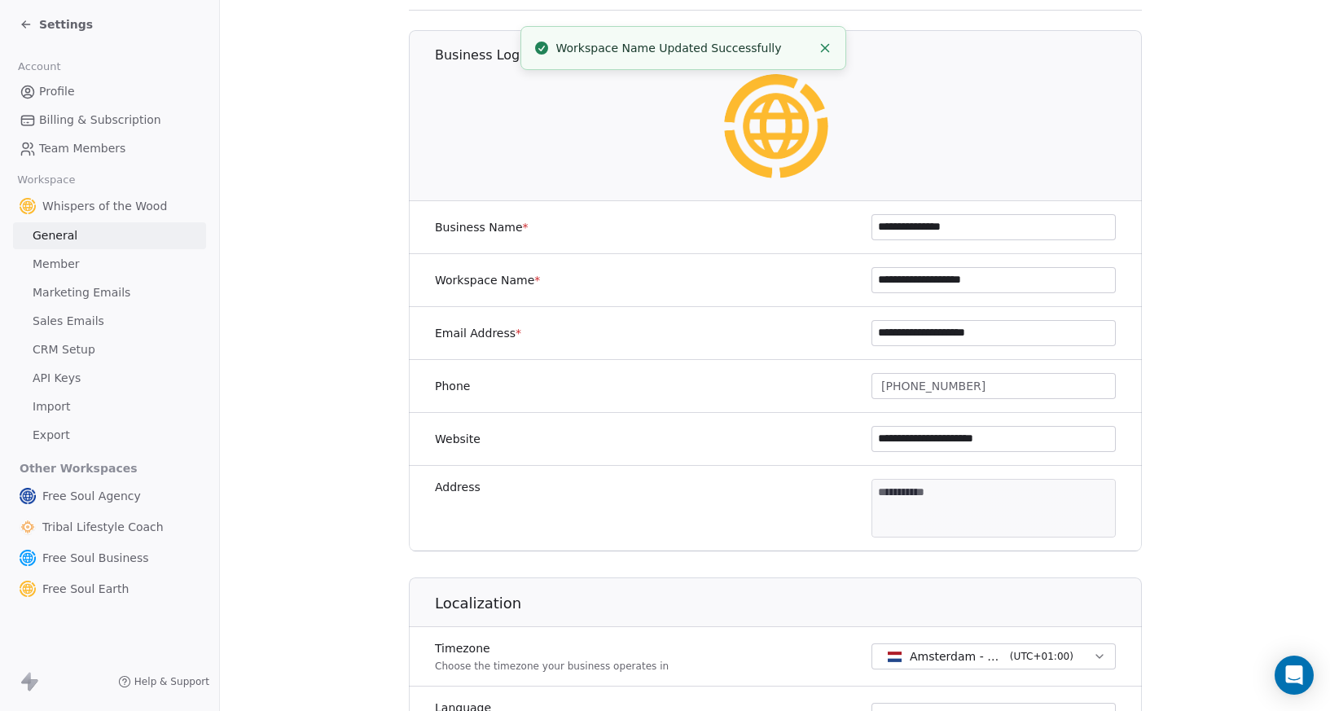
scroll to position [0, 0]
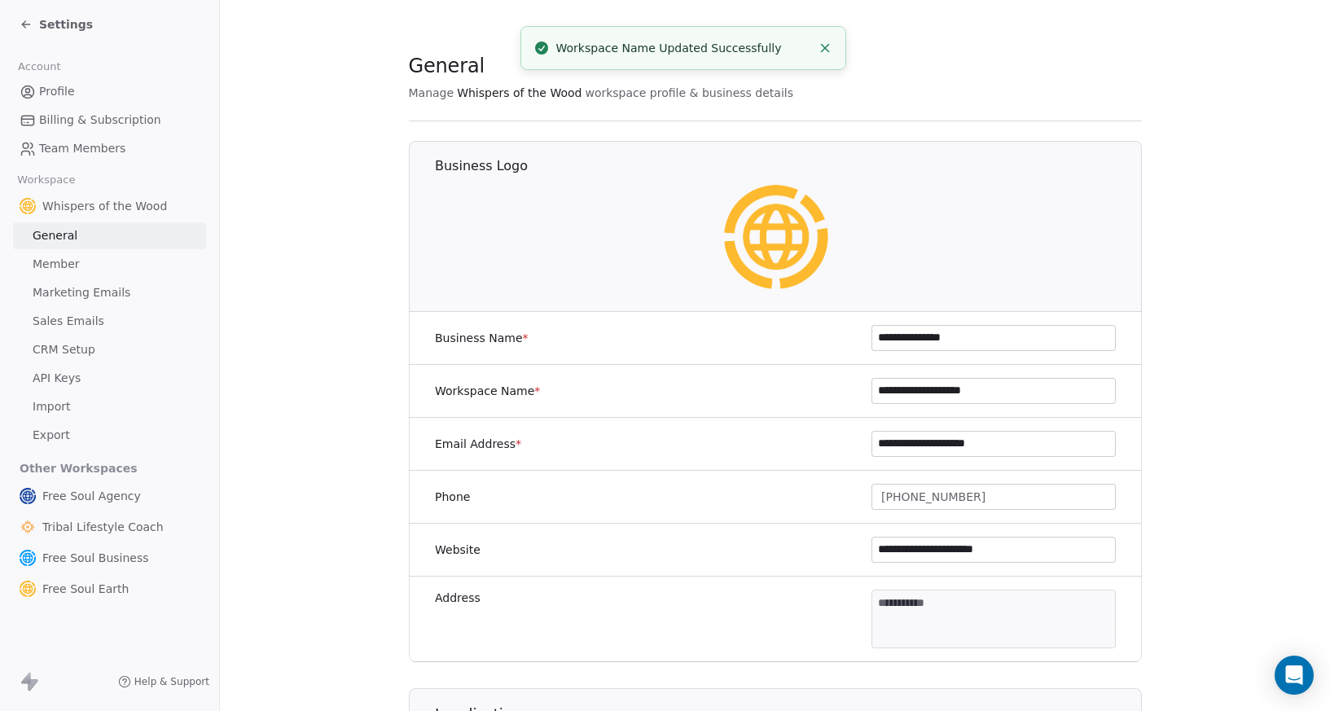
click at [57, 24] on span "Settings" at bounding box center [66, 24] width 54 height 16
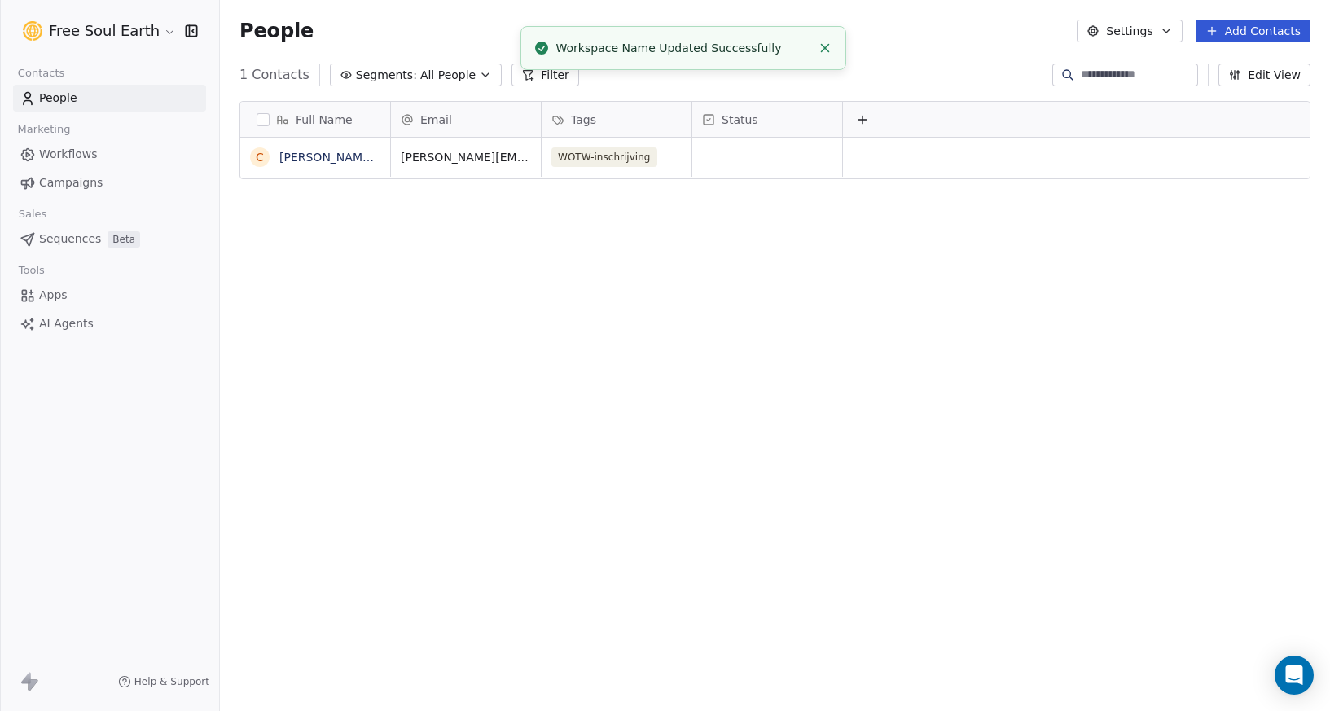
scroll to position [613, 1098]
